Goal: Transaction & Acquisition: Purchase product/service

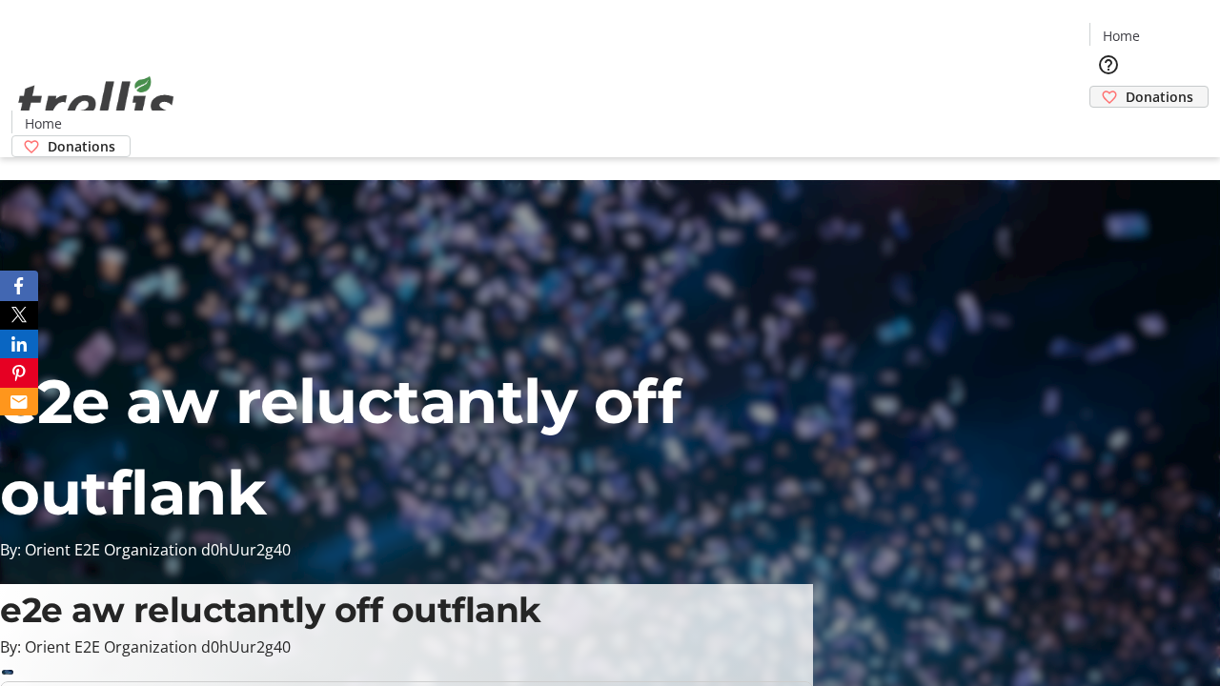
click at [1125, 87] on span "Donations" at bounding box center [1159, 97] width 68 height 20
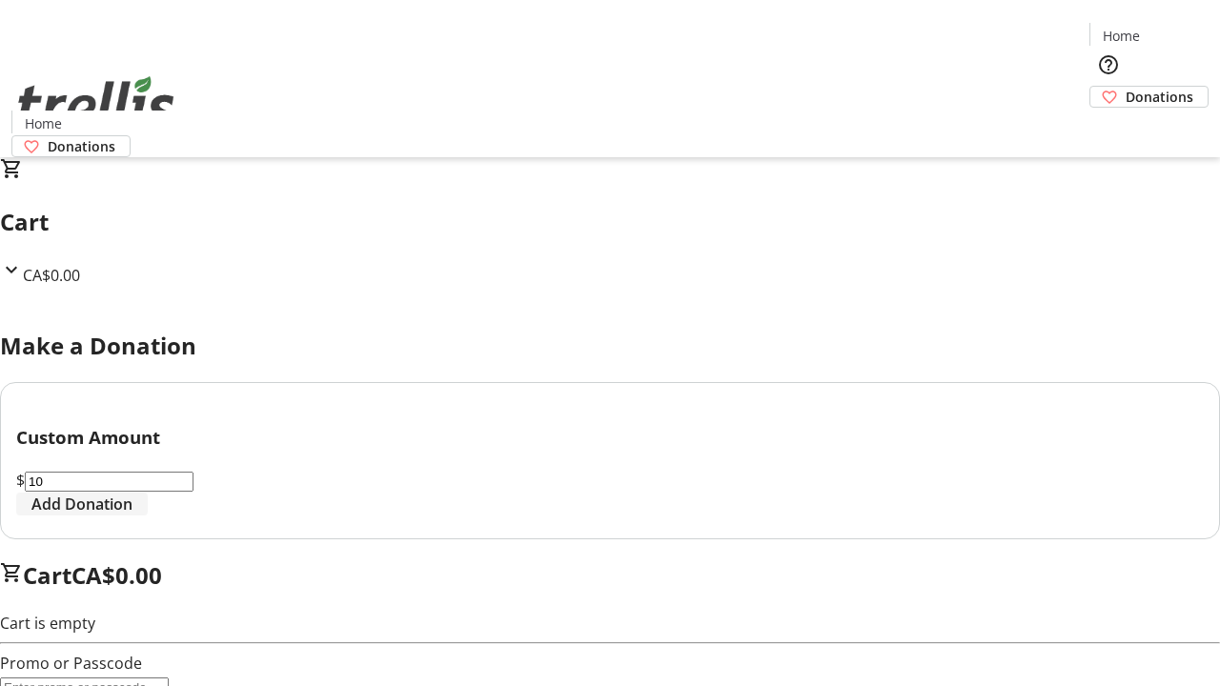
click at [132, 516] on span "Add Donation" at bounding box center [81, 504] width 101 height 23
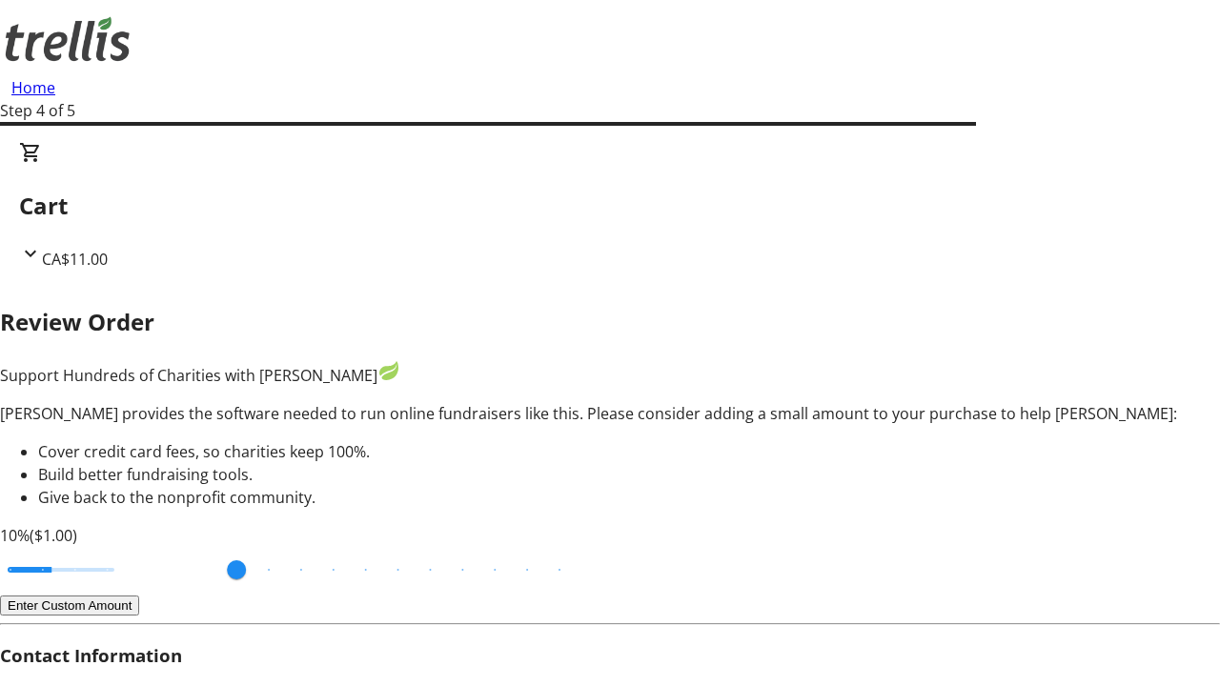
click at [139, 596] on button "Enter Custom Amount" at bounding box center [69, 606] width 139 height 20
